Goal: Task Accomplishment & Management: Manage account settings

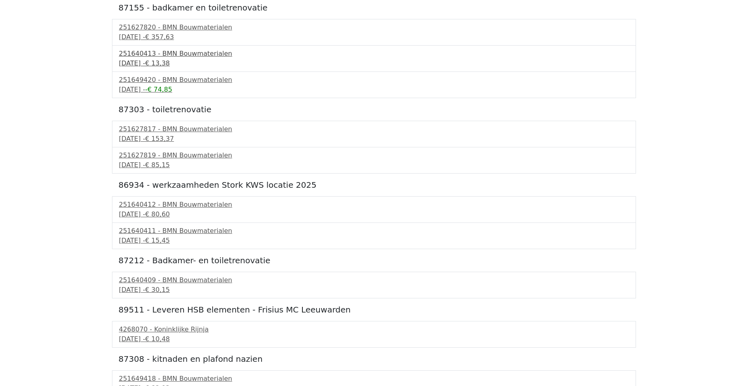
scroll to position [638, 0]
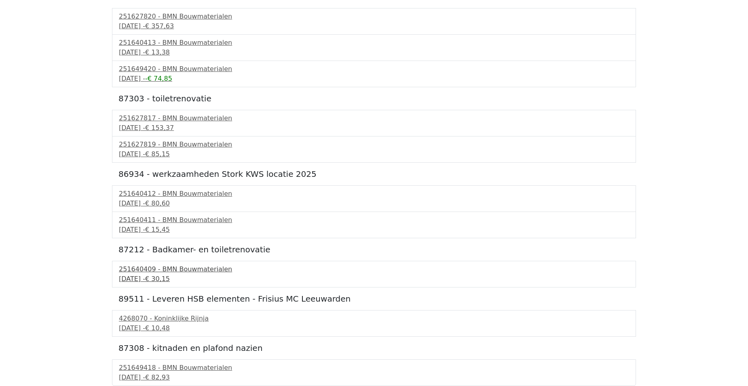
click at [188, 273] on div "251640409 - BMN Bouwmaterialen" at bounding box center [374, 270] width 510 height 10
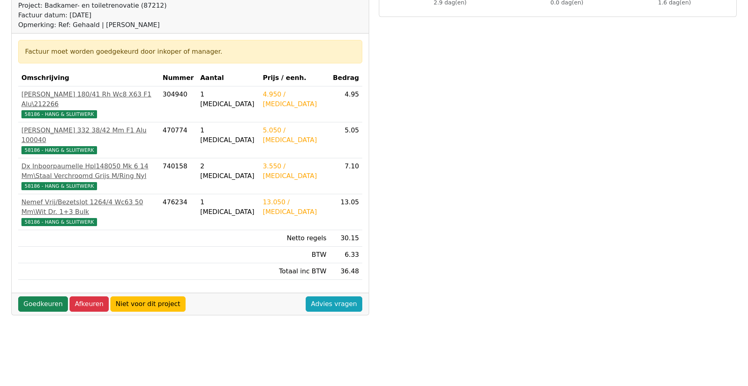
scroll to position [121, 0]
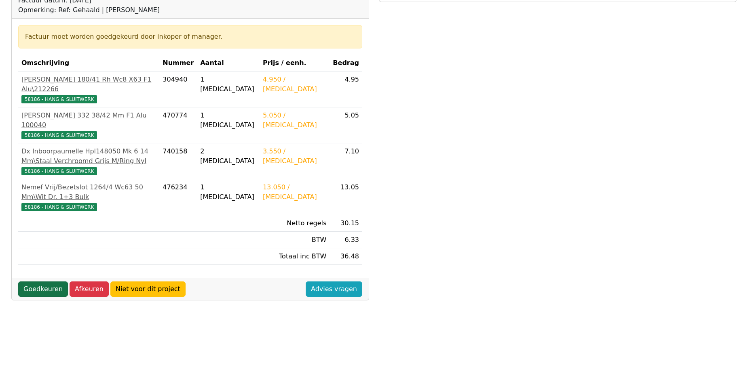
click at [38, 282] on link "Goedkeuren" at bounding box center [43, 289] width 50 height 15
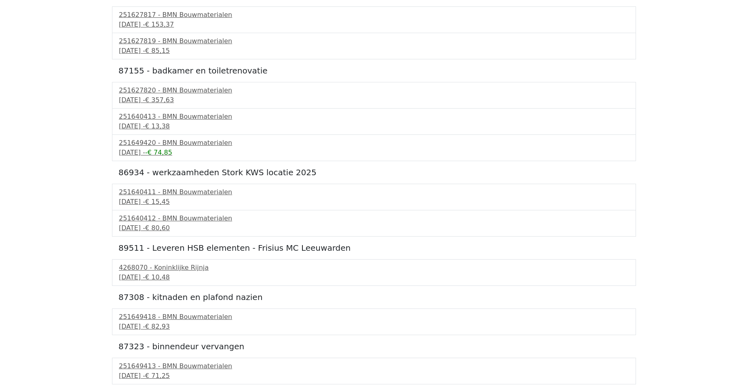
scroll to position [816, 0]
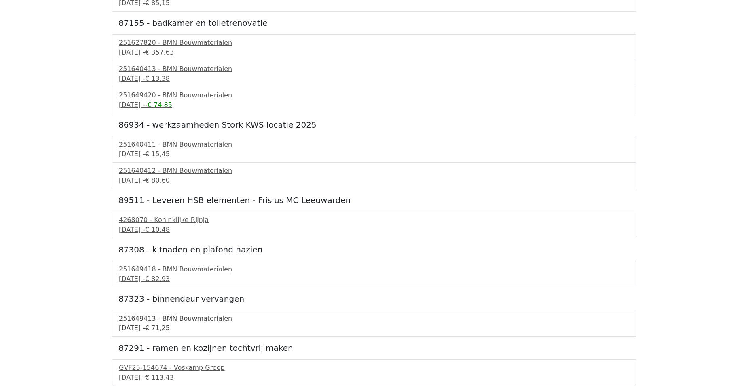
click at [170, 332] on span "€ 71,25" at bounding box center [157, 329] width 25 height 8
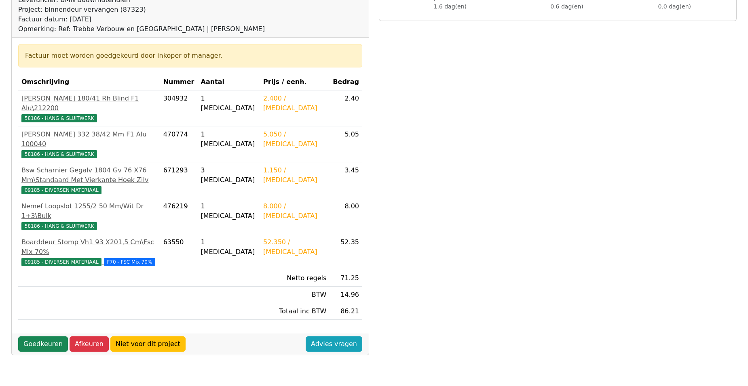
scroll to position [121, 0]
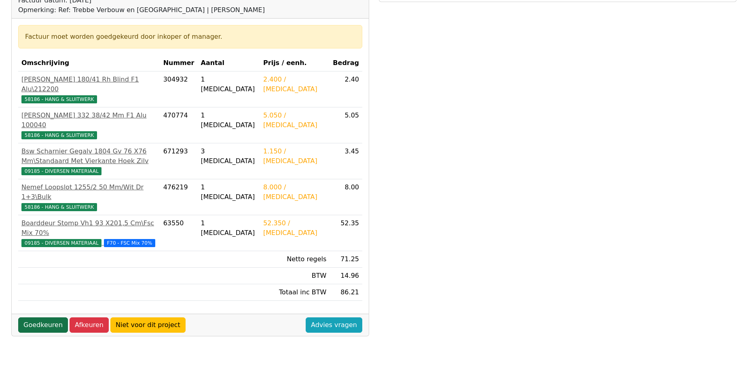
click at [44, 318] on link "Goedkeuren" at bounding box center [43, 325] width 50 height 15
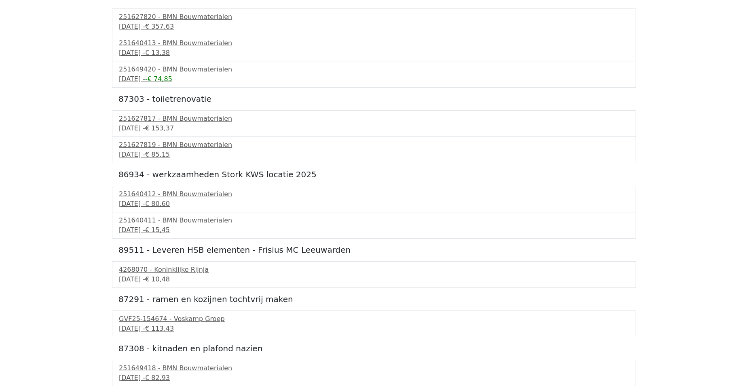
scroll to position [767, 0]
click at [170, 374] on span "€ 82,93" at bounding box center [157, 378] width 25 height 8
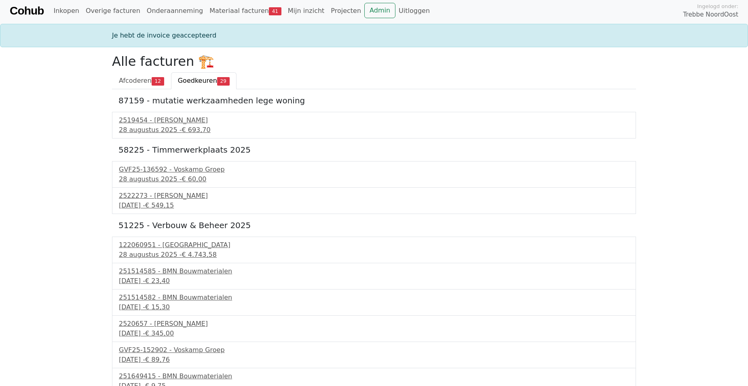
scroll to position [0, 0]
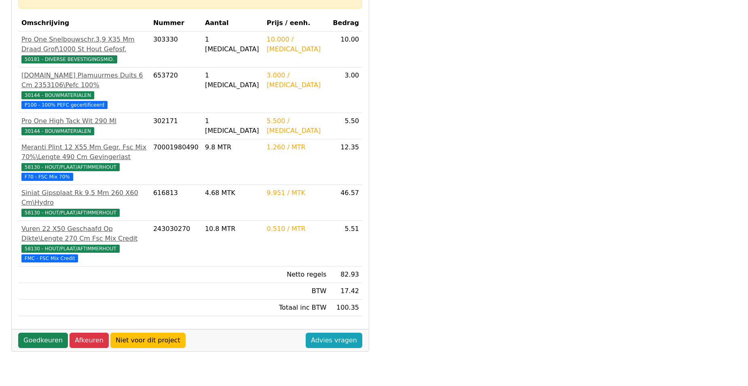
scroll to position [162, 0]
